Goal: Information Seeking & Learning: Learn about a topic

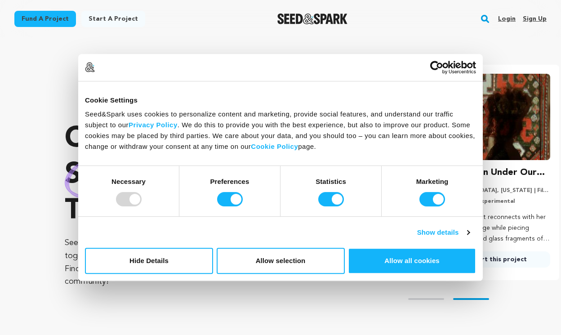
scroll to position [0, 146]
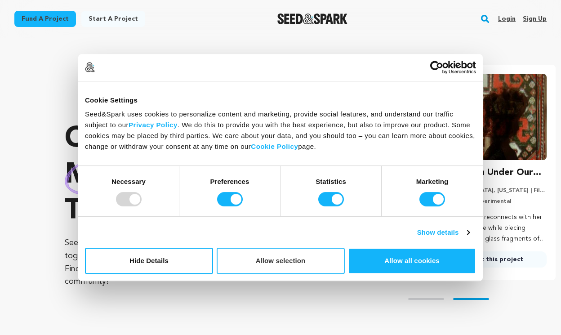
click at [292, 259] on button "Allow selection" at bounding box center [281, 261] width 128 height 26
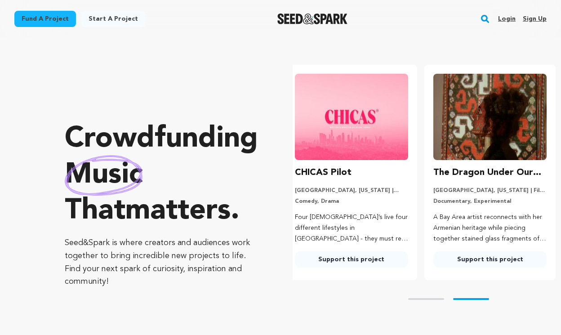
click at [484, 20] on rect "button" at bounding box center [484, 18] width 11 height 11
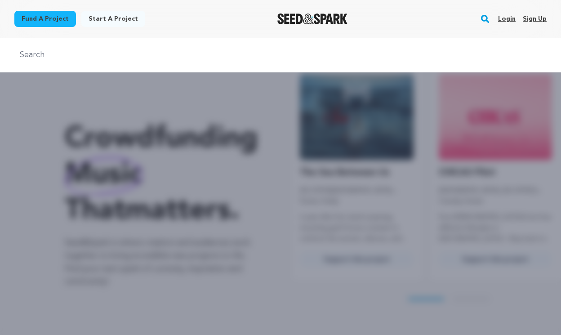
scroll to position [0, 0]
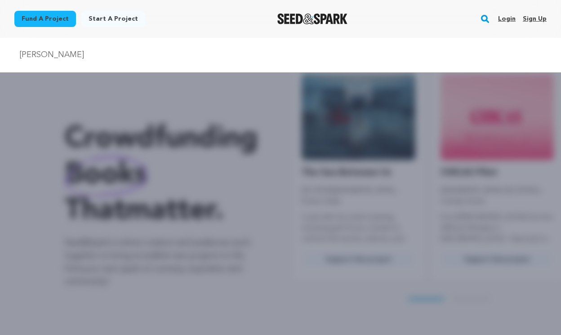
type input "shuman"
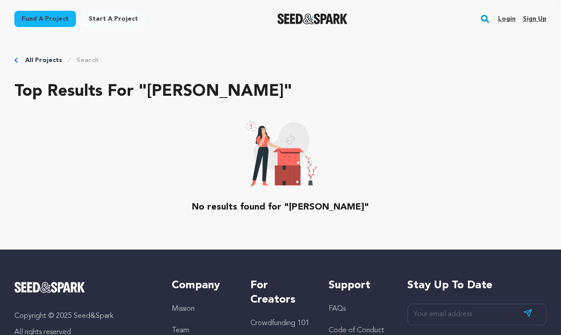
click at [483, 17] on rect "button" at bounding box center [484, 18] width 11 height 11
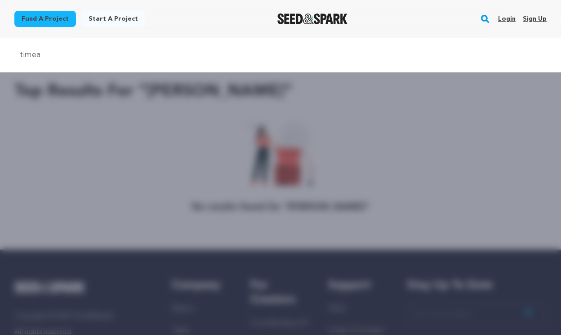
type input "timea"
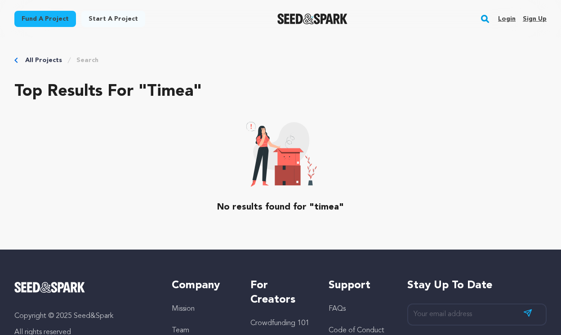
click at [487, 20] on rect "button" at bounding box center [484, 18] width 11 height 11
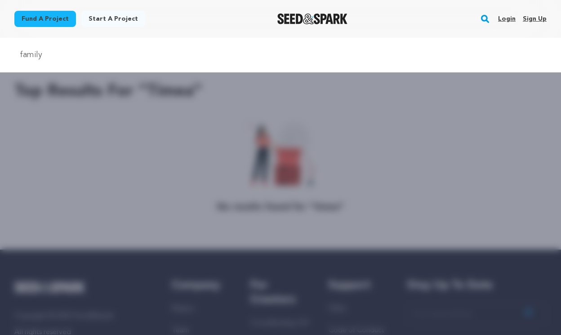
type input "family"
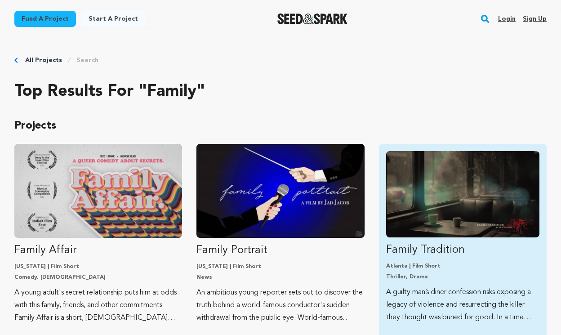
click at [456, 186] on img "Fund Family Tradition" at bounding box center [462, 194] width 153 height 86
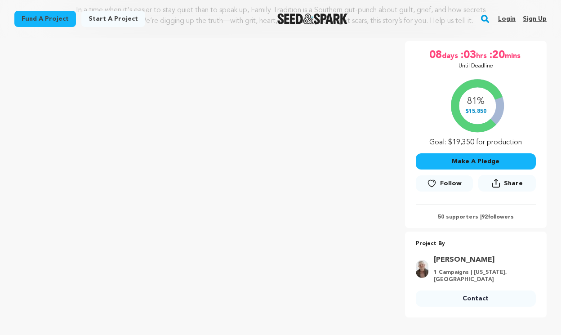
scroll to position [130, 0]
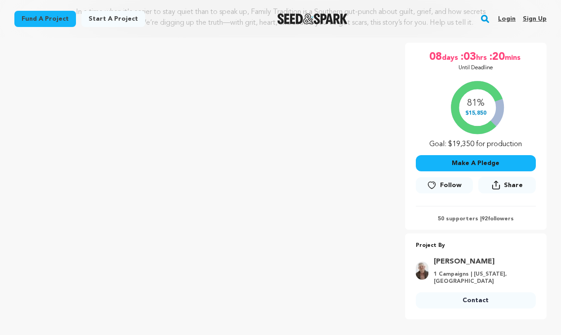
click at [455, 257] on link "[PERSON_NAME]" at bounding box center [482, 261] width 97 height 11
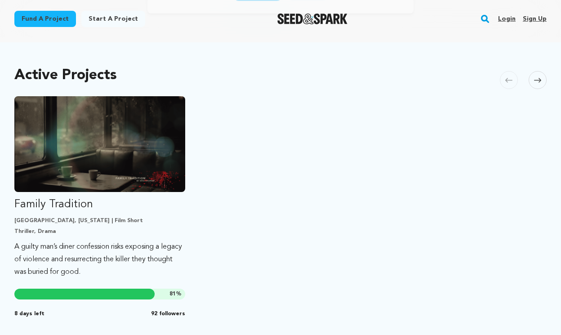
scroll to position [170, 0]
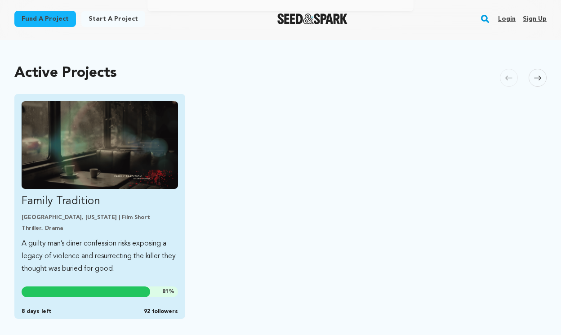
click at [71, 200] on p "Family Tradition" at bounding box center [100, 201] width 156 height 14
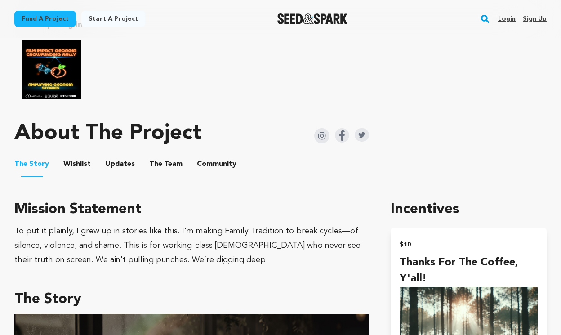
scroll to position [452, 0]
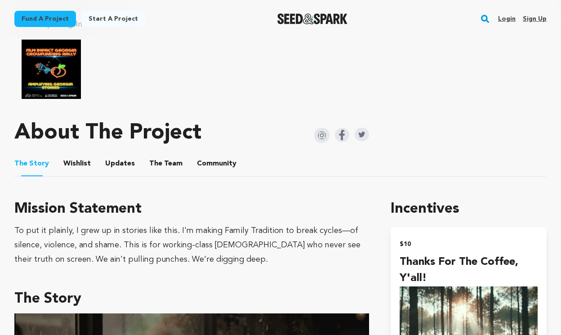
click at [160, 158] on button "The Team" at bounding box center [166, 166] width 22 height 22
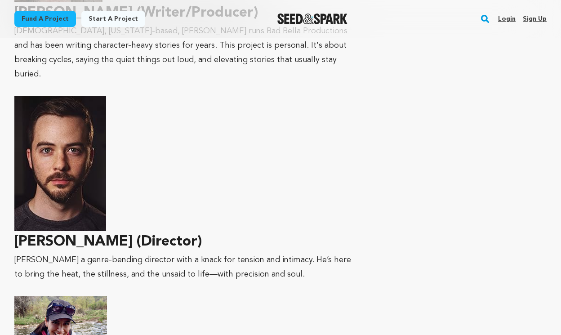
scroll to position [806, 0]
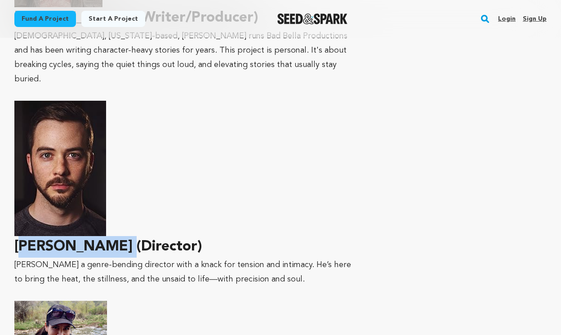
drag, startPoint x: 119, startPoint y: 233, endPoint x: 21, endPoint y: 233, distance: 98.4
click at [21, 233] on strong "[PERSON_NAME] (Director)" at bounding box center [184, 177] width 340 height 153
click at [25, 233] on strong "[PERSON_NAME] (Director)" at bounding box center [184, 177] width 340 height 153
drag, startPoint x: 119, startPoint y: 233, endPoint x: 7, endPoint y: 238, distance: 112.0
click at [7, 238] on div "Fund a project Project details Family Tradition [GEOGRAPHIC_DATA], [US_STATE] |…" at bounding box center [280, 84] width 561 height 1704
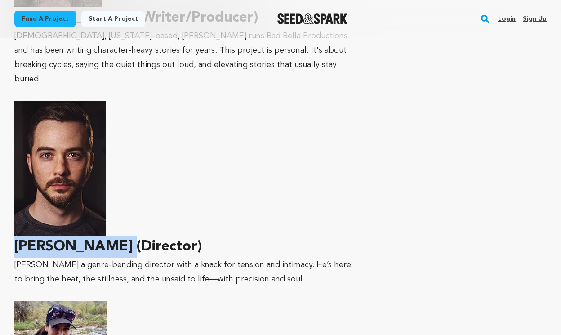
copy strong "[PERSON_NAME]"
